Goal: Task Accomplishment & Management: Use online tool/utility

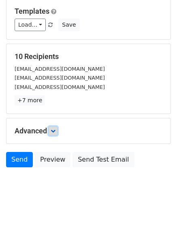
click at [55, 129] on icon at bounding box center [53, 131] width 5 height 5
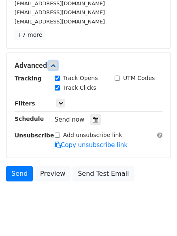
scroll to position [144, 0]
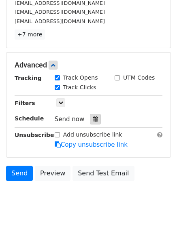
click at [91, 123] on div at bounding box center [95, 119] width 11 height 11
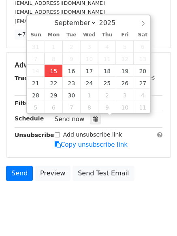
type input "2025-09-15 15:52"
type input "03"
type input "52"
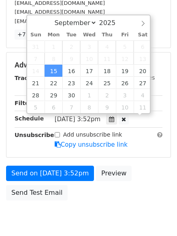
scroll to position [0, 0]
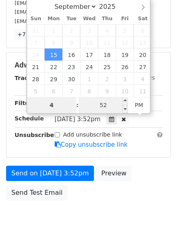
type input "4"
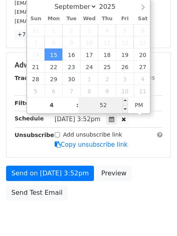
type input "2025-09-15 16:52"
type input "04"
click at [110, 106] on input "52" at bounding box center [102, 105] width 49 height 16
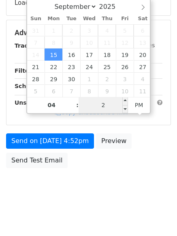
type input "22"
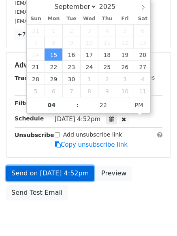
type input "2025-09-15 16:22"
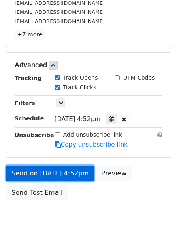
click at [70, 175] on link "Send on Sep 15 at 4:52pm" at bounding box center [50, 173] width 88 height 15
click at [72, 172] on link "Send on Sep 15 at 4:22pm" at bounding box center [50, 173] width 88 height 15
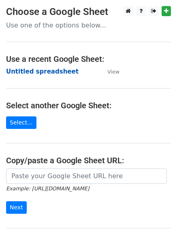
click at [58, 69] on strong "Untitled spreadsheet" at bounding box center [42, 71] width 72 height 7
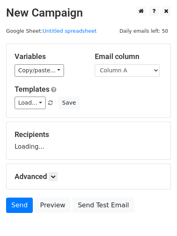
select select "Column B"
click at [95, 64] on select "Column A Column B Column C Column D Column E" at bounding box center [127, 70] width 65 height 13
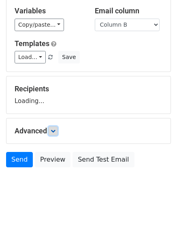
click at [55, 130] on icon at bounding box center [53, 131] width 5 height 5
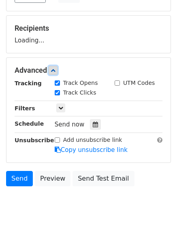
scroll to position [108, 0]
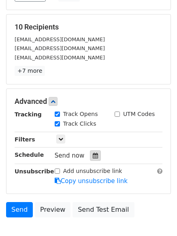
click at [93, 156] on icon at bounding box center [95, 156] width 5 height 6
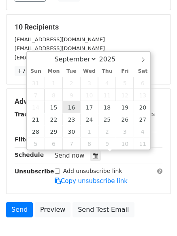
type input "2025-09-16 12:00"
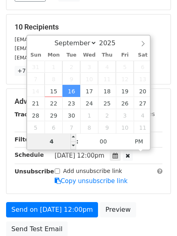
click at [49, 140] on input "4" at bounding box center [51, 142] width 49 height 16
type input "5"
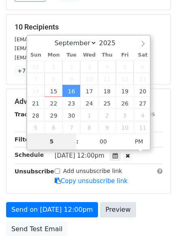
scroll to position [177, 0]
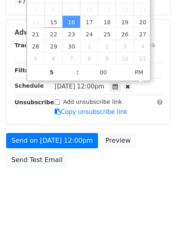
type input "2025-09-16 17:00"
click at [103, 208] on html "New Campaign Daily emails left: 50 Google Sheet: Untitled spreadsheet Variables…" at bounding box center [88, 30] width 177 height 414
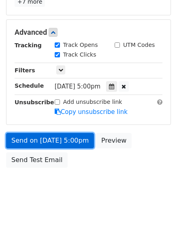
scroll to position [144, 0]
click at [66, 137] on link "Send on Sep 16 at 5:00pm" at bounding box center [50, 140] width 88 height 15
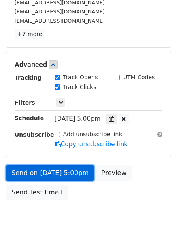
click at [62, 175] on link "Send on Sep 16 at 5:00pm" at bounding box center [50, 172] width 88 height 15
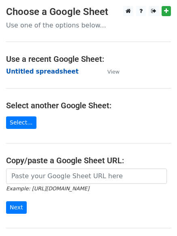
click at [52, 72] on strong "Untitled spreadsheet" at bounding box center [42, 71] width 72 height 7
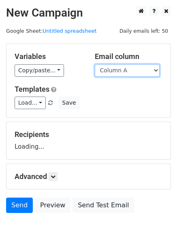
click at [121, 76] on select "Column A Column B Column C Column D Column E" at bounding box center [127, 70] width 65 height 13
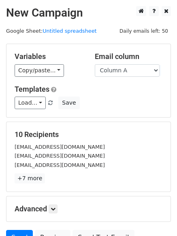
click at [121, 98] on div "Load... No templates saved Save" at bounding box center [88, 103] width 160 height 13
drag, startPoint x: 128, startPoint y: 70, endPoint x: 128, endPoint y: 76, distance: 6.5
click at [128, 70] on select "Column A Column B Column C Column D Column E" at bounding box center [127, 70] width 65 height 13
select select "Column C"
click at [95, 64] on select "Column A Column B Column C Column D Column E" at bounding box center [127, 70] width 65 height 13
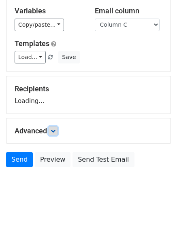
click at [51, 132] on link at bounding box center [53, 131] width 9 height 9
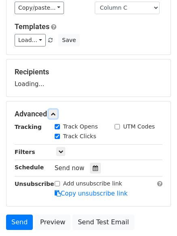
scroll to position [96, 0]
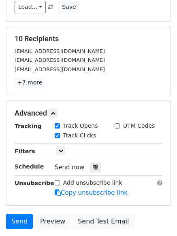
click at [91, 137] on label "Track Clicks" at bounding box center [79, 135] width 33 height 8
click at [60, 137] on input "Track Clicks" at bounding box center [57, 135] width 5 height 5
click at [77, 136] on label "Track Clicks" at bounding box center [79, 135] width 33 height 8
click at [60, 136] on input "Track Clicks" at bounding box center [57, 135] width 5 height 5
checkbox input "true"
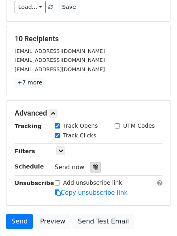
click at [93, 169] on icon at bounding box center [95, 168] width 5 height 6
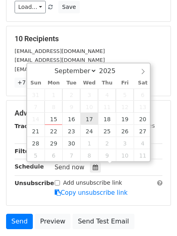
type input "2025-09-17 12:00"
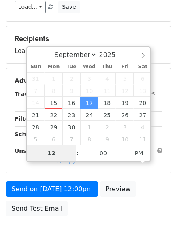
type input "6"
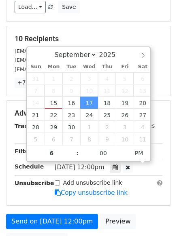
type input "2025-09-17 18:00"
click at [99, 197] on div "Add unsubscribe link Copy unsubscribe link" at bounding box center [109, 188] width 120 height 19
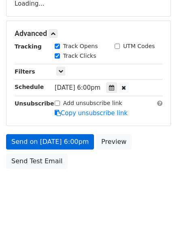
scroll to position [144, 0]
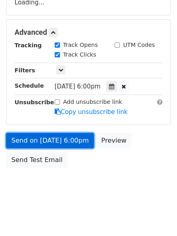
click at [72, 136] on link "Send on Sep 17 at 6:00pm" at bounding box center [50, 140] width 88 height 15
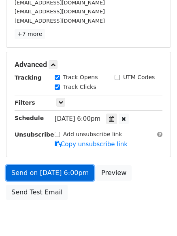
click at [82, 172] on link "Send on Sep 17 at 6:00pm" at bounding box center [50, 172] width 88 height 15
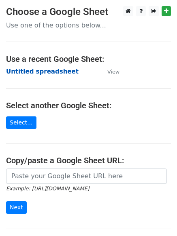
click at [46, 72] on strong "Untitled spreadsheet" at bounding box center [42, 71] width 72 height 7
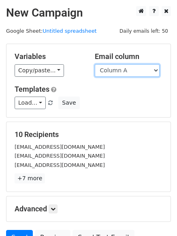
drag, startPoint x: 118, startPoint y: 71, endPoint x: 123, endPoint y: 76, distance: 7.2
click at [118, 71] on select "Column A Column B Column C Column D Column E" at bounding box center [127, 70] width 65 height 13
select select "Column D"
click at [95, 64] on select "Column A Column B Column C Column D Column E" at bounding box center [127, 70] width 65 height 13
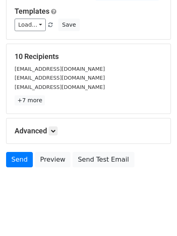
scroll to position [46, 0]
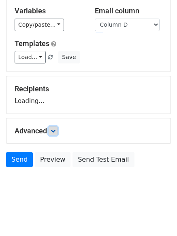
click at [54, 130] on icon at bounding box center [53, 131] width 5 height 5
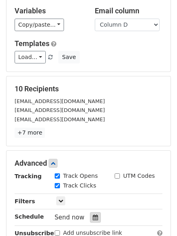
click at [93, 218] on icon at bounding box center [95, 218] width 5 height 6
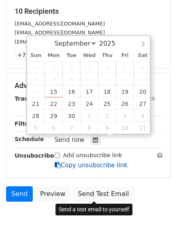
scroll to position [157, 0]
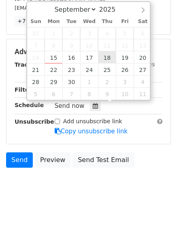
type input "2025-09-18 12:00"
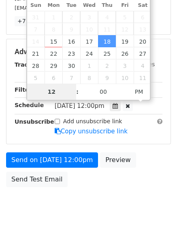
scroll to position [144, 0]
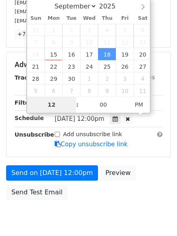
type input "7"
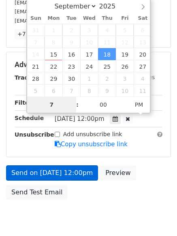
scroll to position [157, 0]
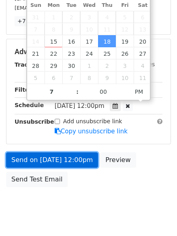
type input "2025-09-18 19:00"
click at [76, 161] on link "Send on Sep 18 at 12:00pm" at bounding box center [52, 160] width 92 height 15
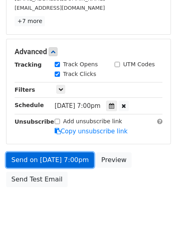
click at [79, 159] on link "Send on Sep 18 at 7:00pm" at bounding box center [50, 160] width 88 height 15
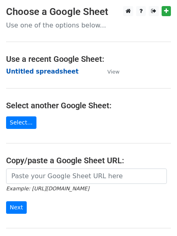
click at [56, 73] on strong "Untitled spreadsheet" at bounding box center [42, 71] width 72 height 7
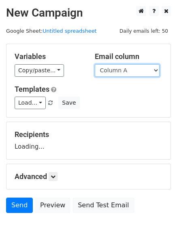
drag, startPoint x: 0, startPoint y: 0, endPoint x: 128, endPoint y: 70, distance: 145.6
click at [128, 70] on select "Column A Column B Column C Column D Column E" at bounding box center [127, 70] width 65 height 13
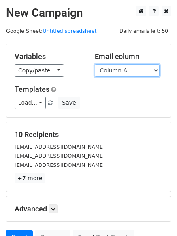
click at [134, 74] on select "Column A Column B Column C Column D Column E" at bounding box center [127, 70] width 65 height 13
select select "Column E"
click at [95, 64] on select "Column A Column B Column C Column D Column E" at bounding box center [127, 70] width 65 height 13
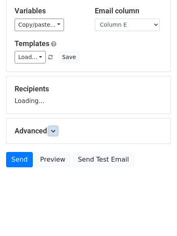
click at [55, 131] on icon at bounding box center [53, 131] width 5 height 5
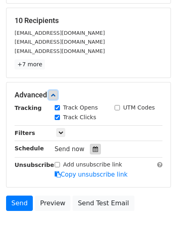
scroll to position [124, 0]
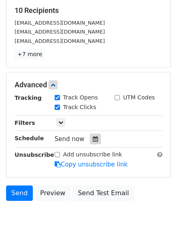
click at [90, 135] on div at bounding box center [95, 139] width 11 height 11
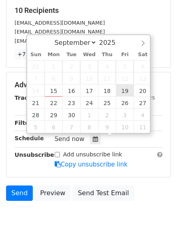
type input "[DATE] 12:00"
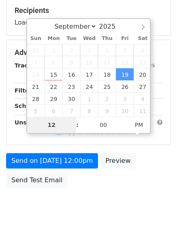
type input "8"
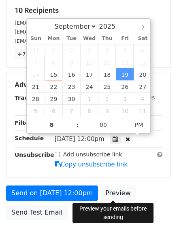
type input "[DATE] 20:00"
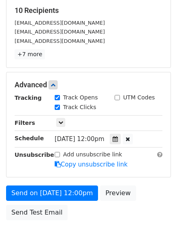
click at [146, 172] on div "Advanced Tracking Track Opens UTM Codes Track Clicks Filters Only include sprea…" at bounding box center [88, 124] width 164 height 105
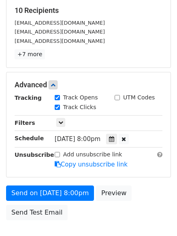
click at [53, 185] on form "Variables Copy/paste... {{Column A}} {{Column B}} {{Column C}} {{Column D}} {{C…" at bounding box center [88, 71] width 165 height 305
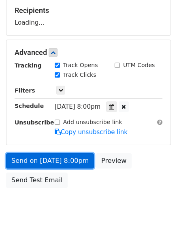
click at [78, 159] on link "Send on [DATE] 8:00pm" at bounding box center [50, 160] width 88 height 15
